Goal: Find specific page/section: Find specific page/section

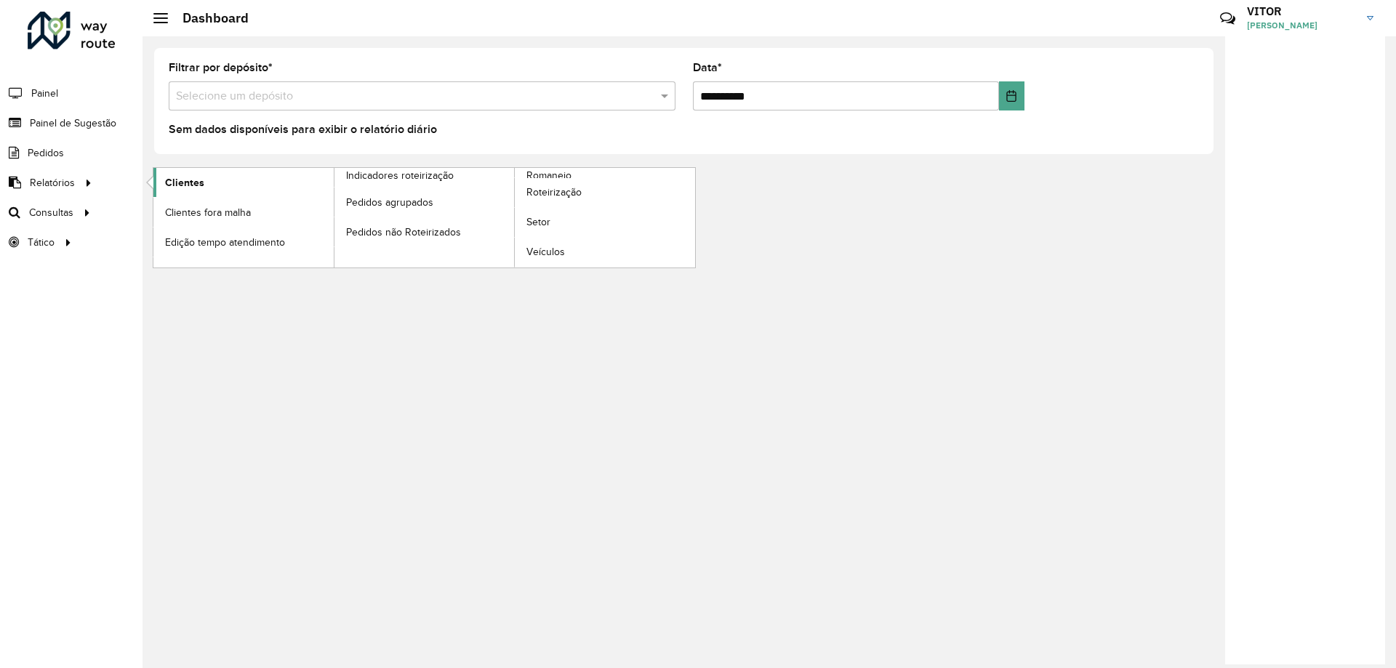
click at [192, 185] on span "Clientes" at bounding box center [184, 182] width 39 height 15
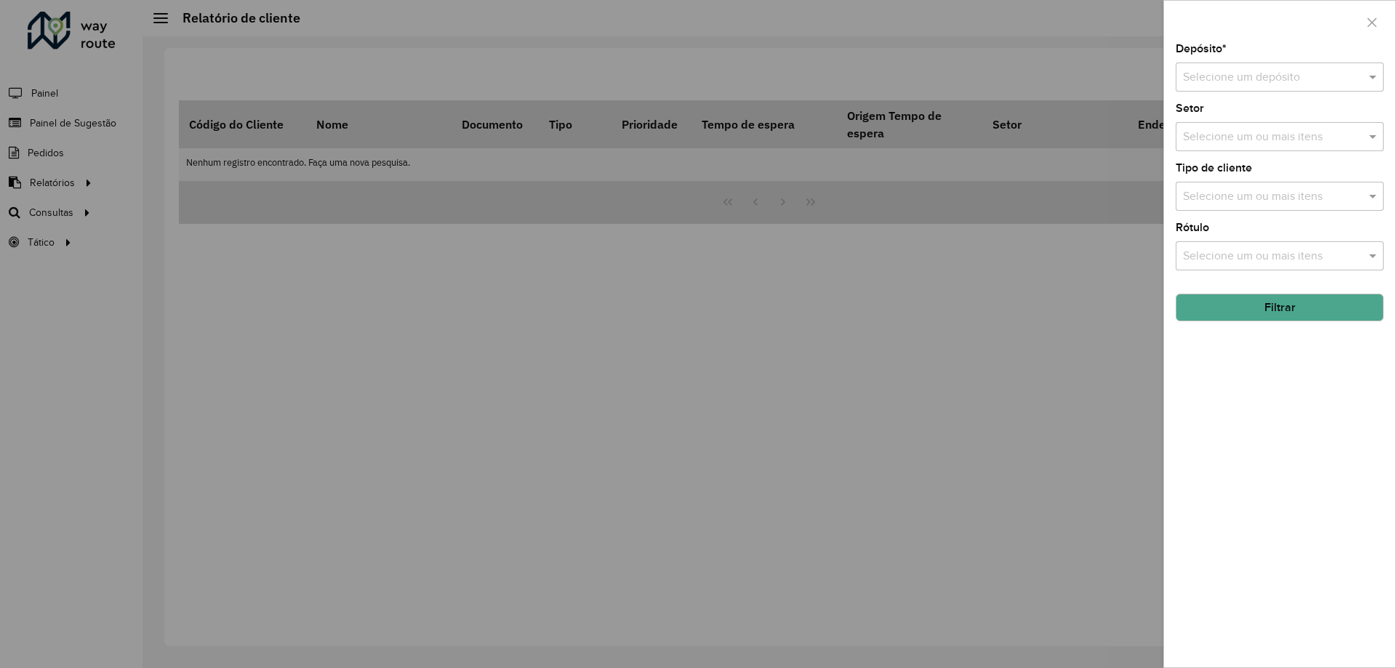
click at [1347, 84] on div at bounding box center [1280, 77] width 208 height 18
click at [1234, 151] on div "CDD Feira de [PERSON_NAME]" at bounding box center [1279, 144] width 207 height 25
click at [1255, 207] on div "Selecione um ou mais itens" at bounding box center [1280, 196] width 208 height 29
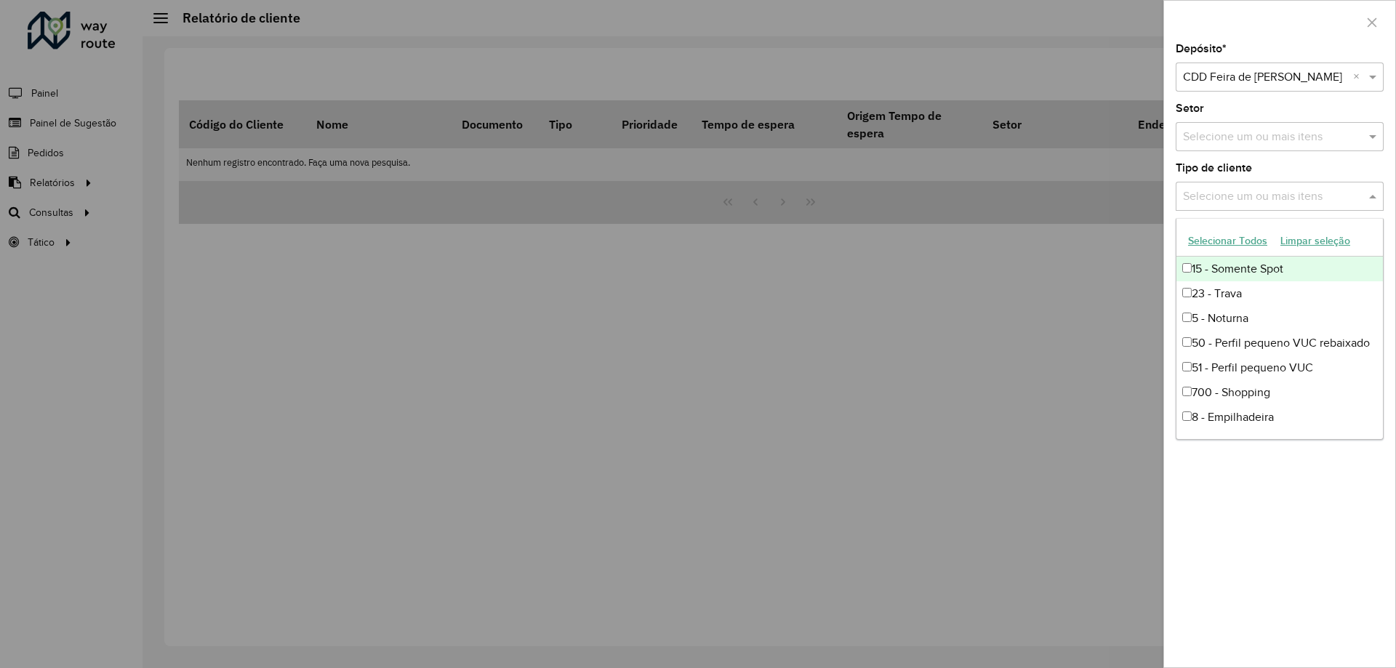
click at [1259, 196] on input "text" at bounding box center [1272, 196] width 186 height 17
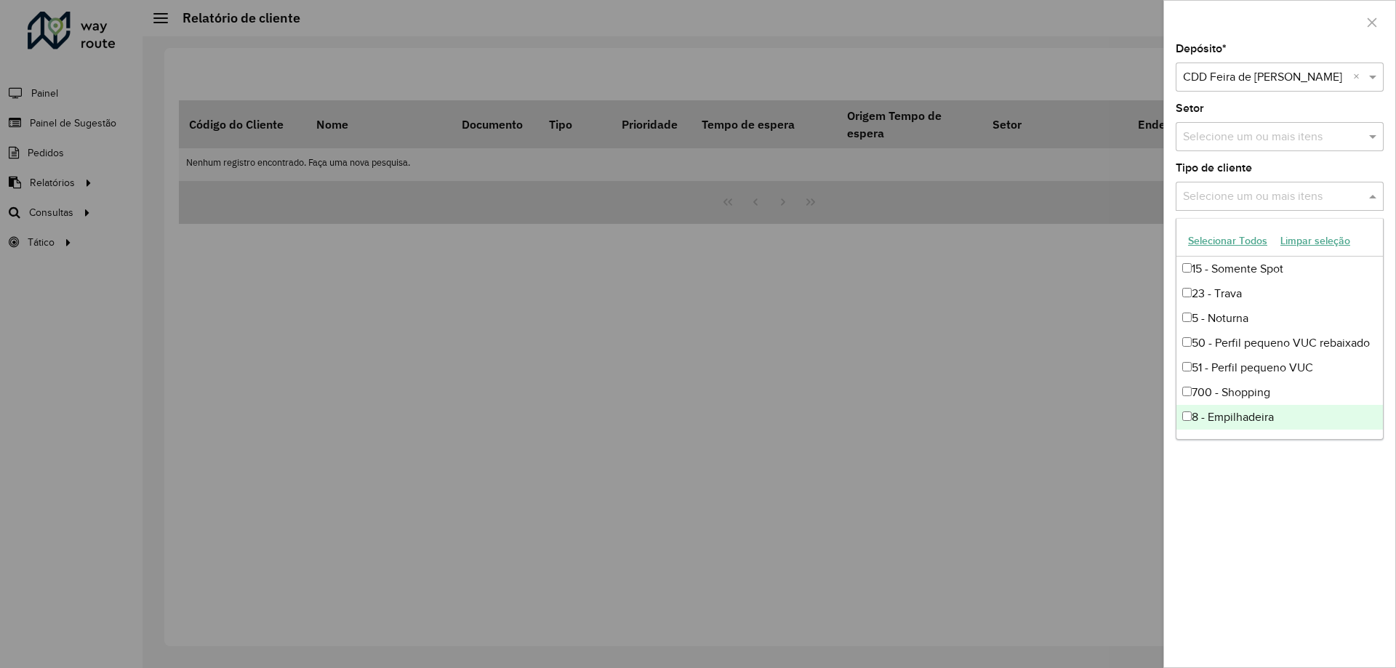
click at [1096, 409] on div at bounding box center [698, 334] width 1396 height 668
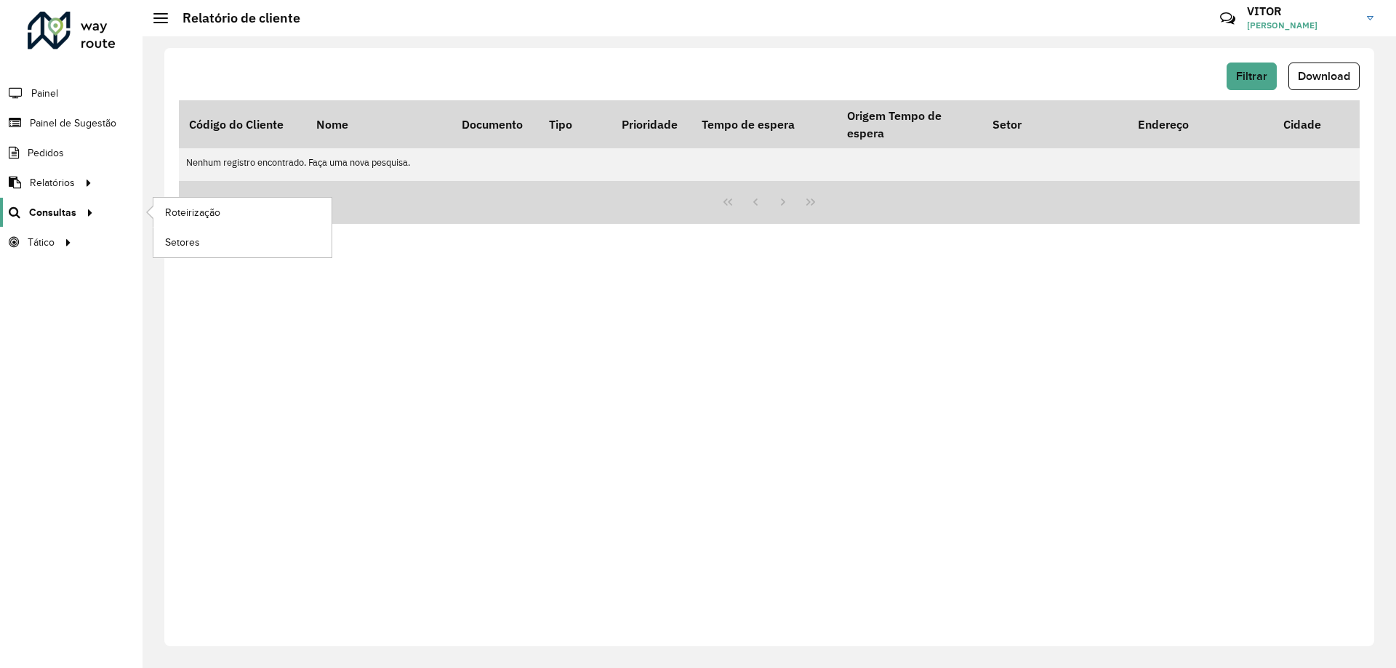
click at [79, 214] on div at bounding box center [87, 212] width 22 height 15
click at [177, 241] on span "Setores" at bounding box center [183, 242] width 36 height 15
